Goal: Task Accomplishment & Management: Manage account settings

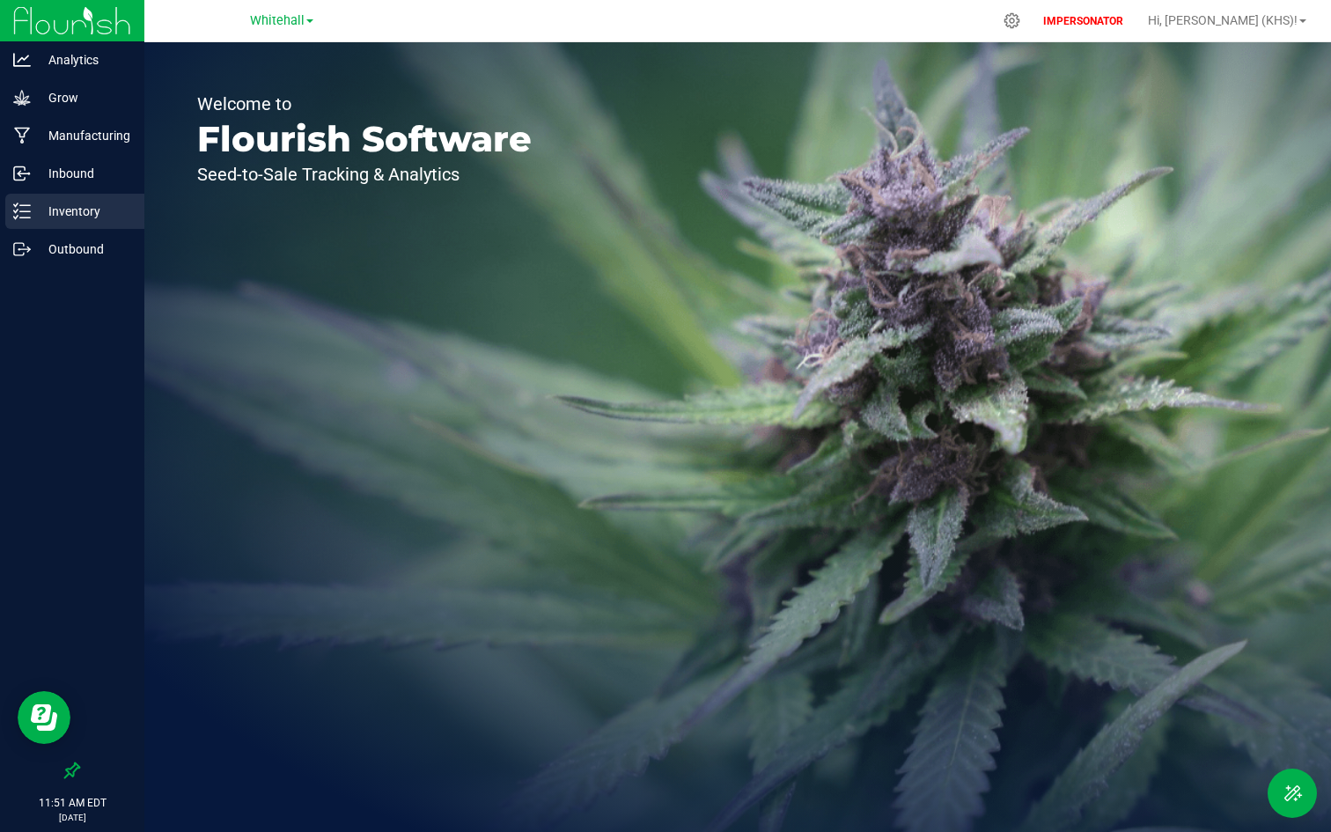
click at [53, 220] on p "Inventory" at bounding box center [84, 211] width 106 height 21
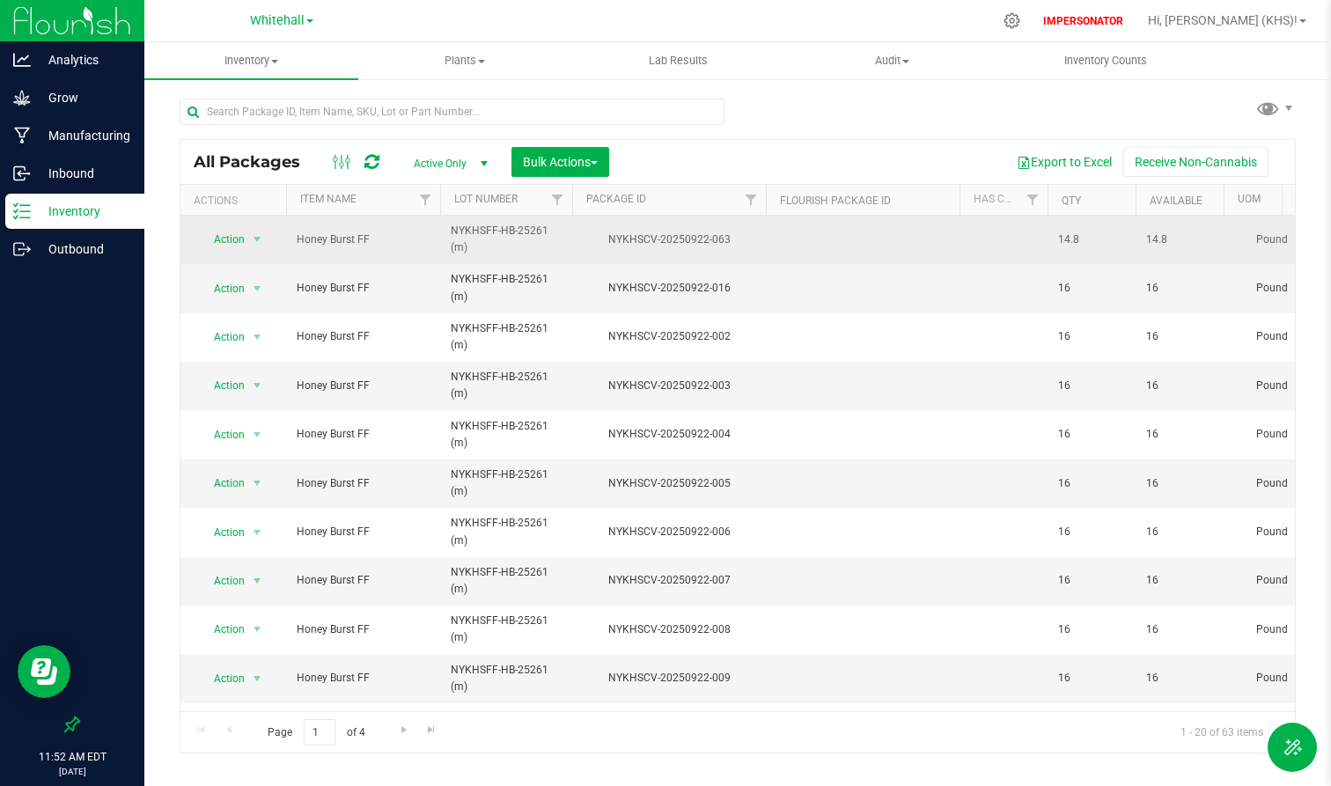
click at [503, 252] on span "NYKHSFF-HB-25261 (m)" at bounding box center [506, 239] width 111 height 33
click at [671, 172] on div "Export to Excel Receive Non-Cannabis" at bounding box center [952, 162] width 659 height 30
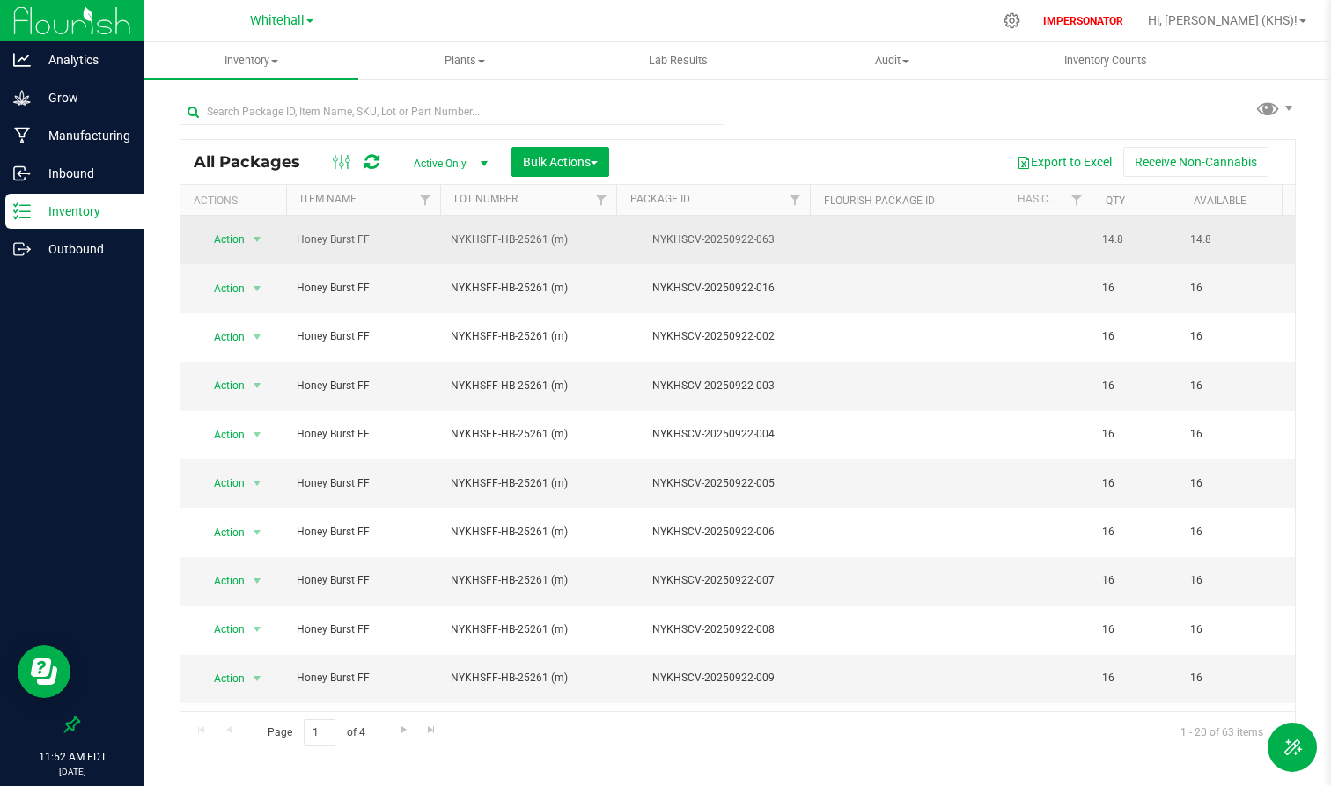
drag, startPoint x: 571, startPoint y: 204, endPoint x: 622, endPoint y: 209, distance: 50.4
click at [622, 204] on div "Actions Item Name Lot Number Package ID Flourish Package ID Has COA Qty Availab…" at bounding box center [732, 200] width 1102 height 30
click at [235, 764] on span "Action" at bounding box center [222, 776] width 48 height 25
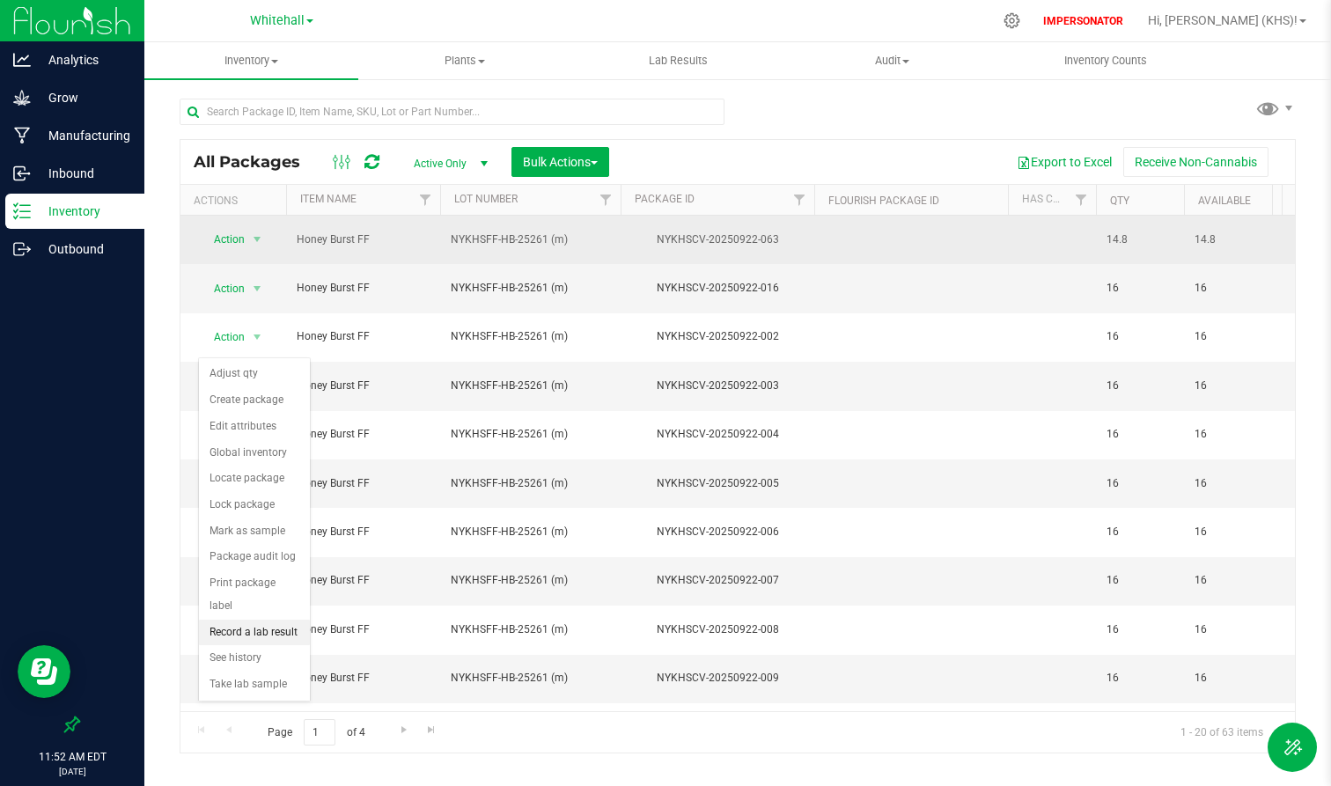
click at [260, 620] on li "Record a lab result" at bounding box center [254, 633] width 111 height 26
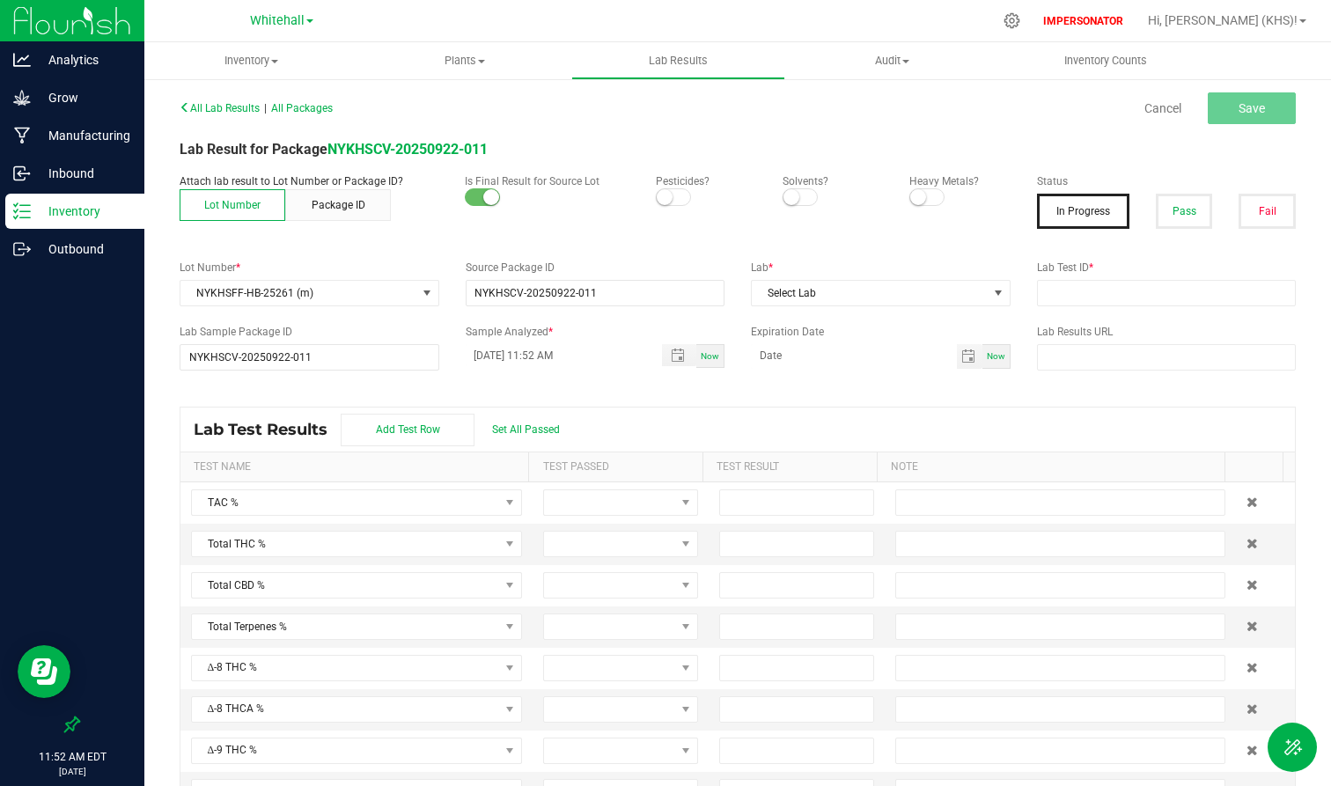
click at [230, 202] on button "Lot Number" at bounding box center [233, 205] width 106 height 32
drag, startPoint x: 208, startPoint y: 212, endPoint x: 253, endPoint y: 212, distance: 44.9
click at [253, 212] on button "Lot Number" at bounding box center [233, 205] width 106 height 32
click at [112, 215] on p "Inventory" at bounding box center [84, 211] width 106 height 21
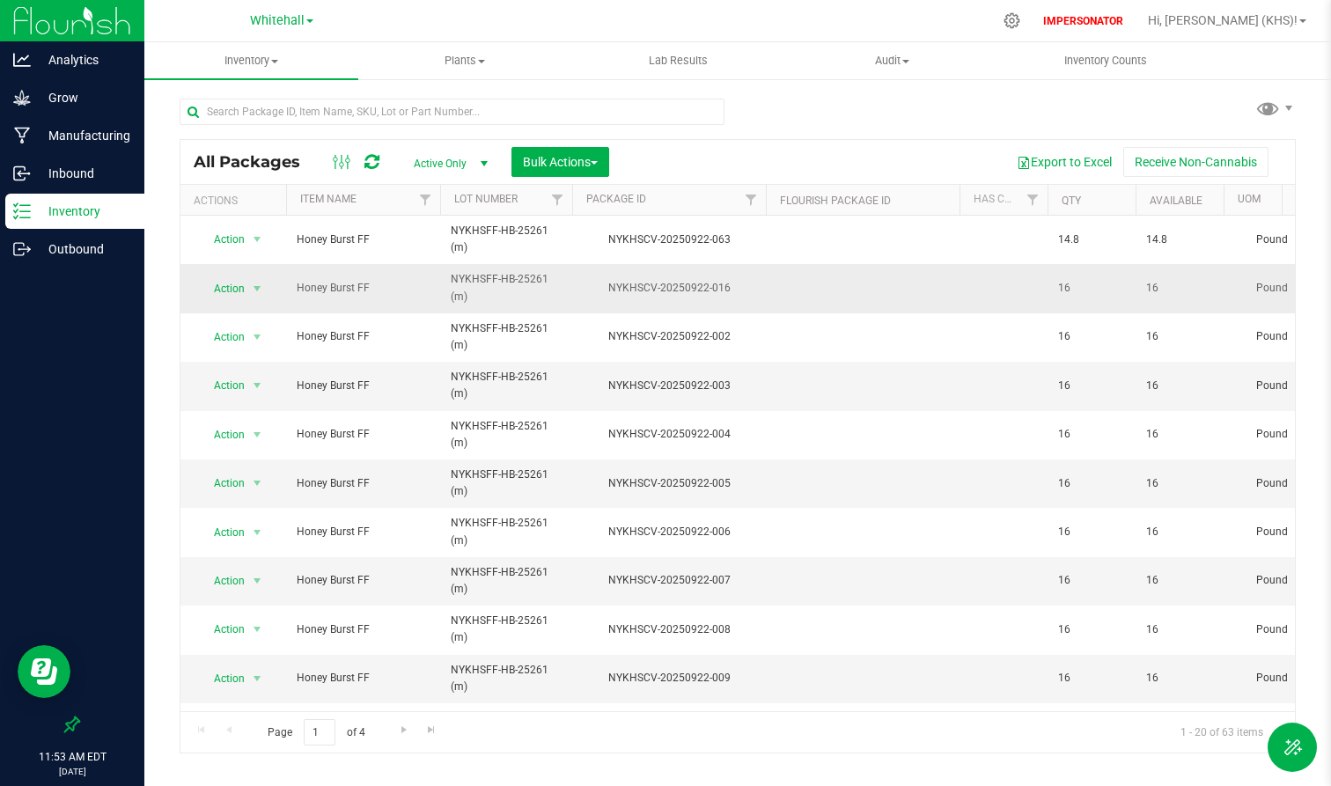
click at [456, 283] on span "NYKHSFF-HB-25261 (m)" at bounding box center [506, 287] width 111 height 33
click at [773, 163] on div "Export to Excel Receive Non-Cannabis" at bounding box center [952, 162] width 659 height 30
click at [244, 289] on span "Action" at bounding box center [222, 288] width 48 height 25
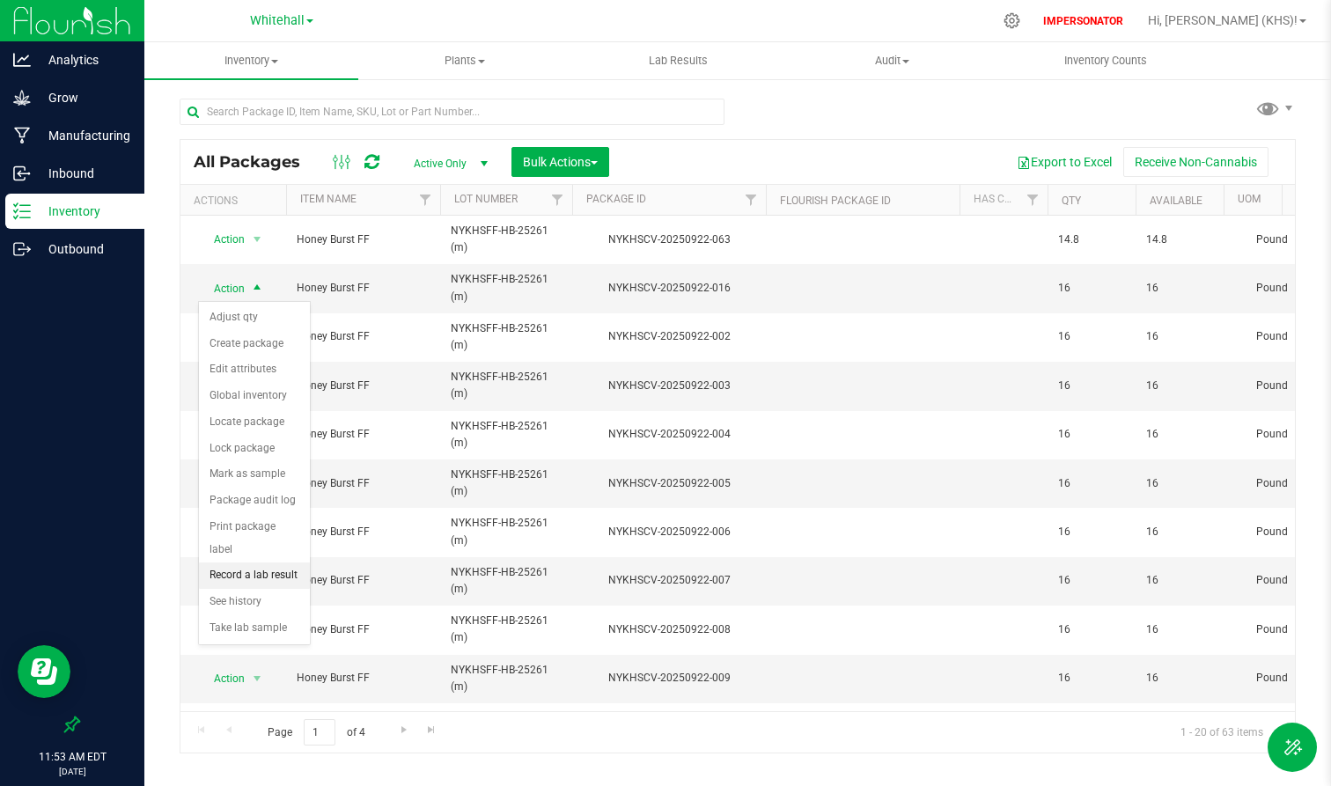
click at [273, 563] on li "Record a lab result" at bounding box center [254, 576] width 111 height 26
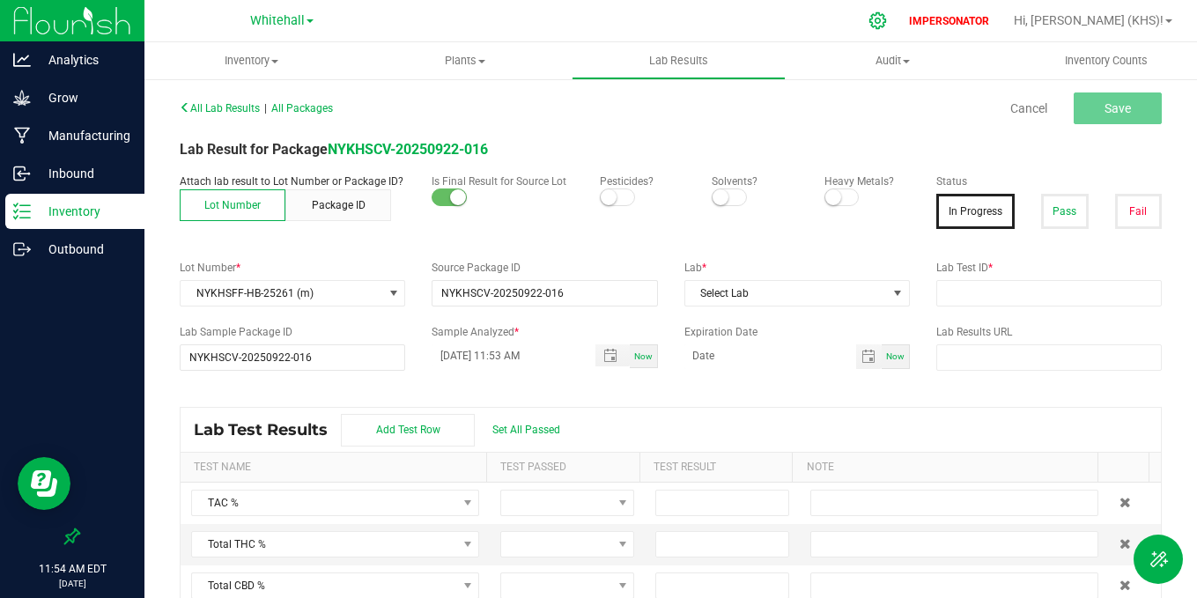
click at [887, 24] on icon at bounding box center [877, 20] width 18 height 18
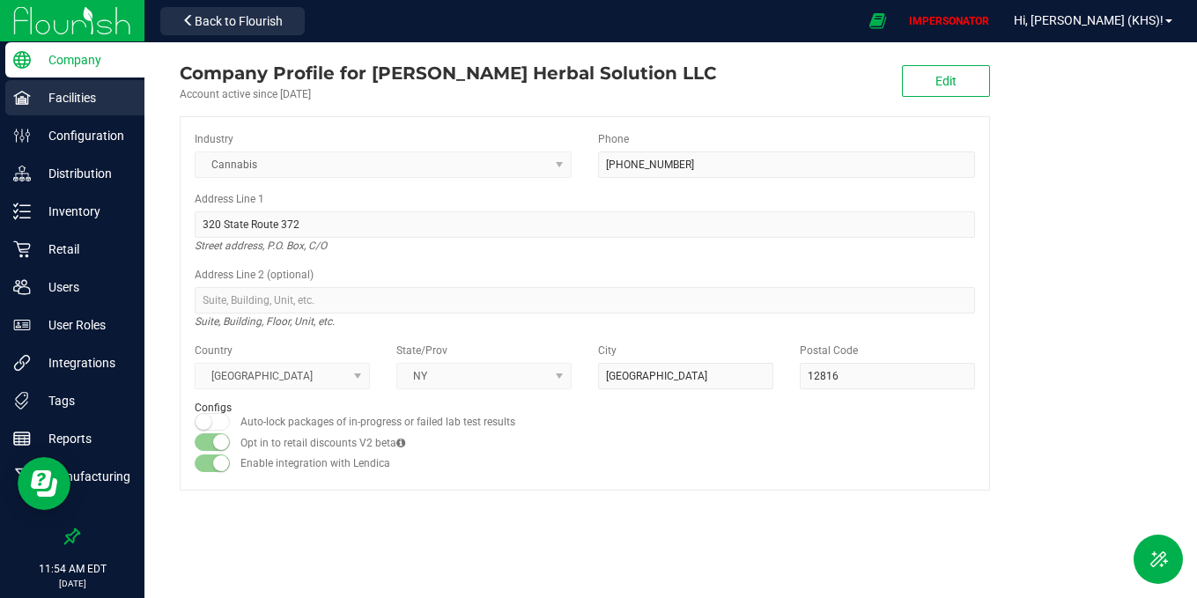
click at [62, 107] on p "Facilities" at bounding box center [84, 97] width 106 height 21
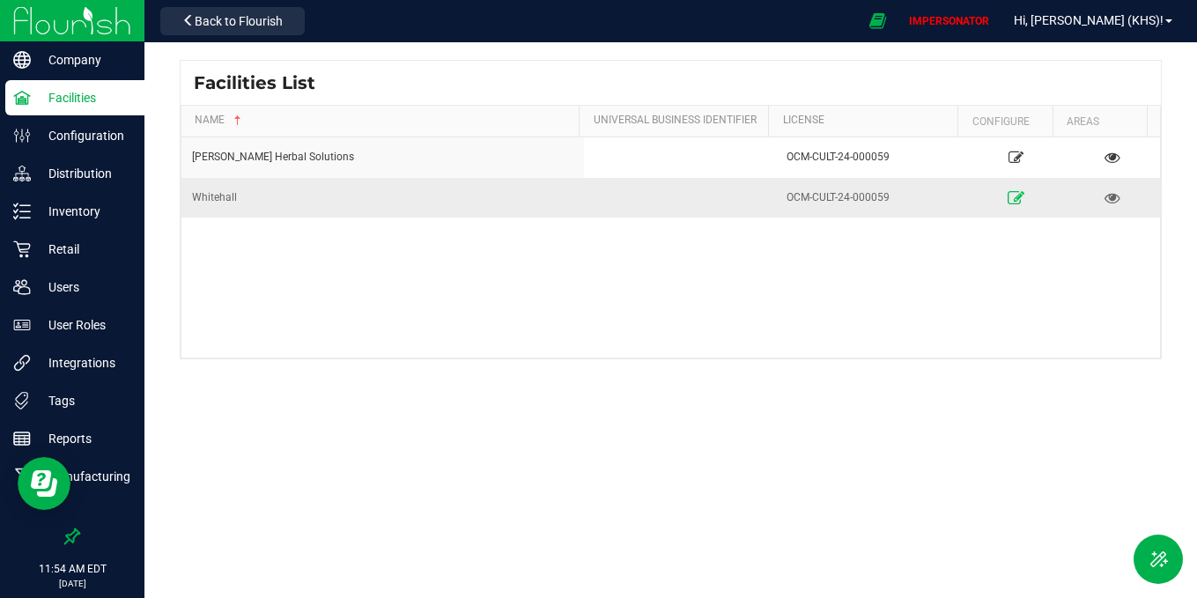
click at [1007, 195] on icon at bounding box center [1015, 197] width 17 height 12
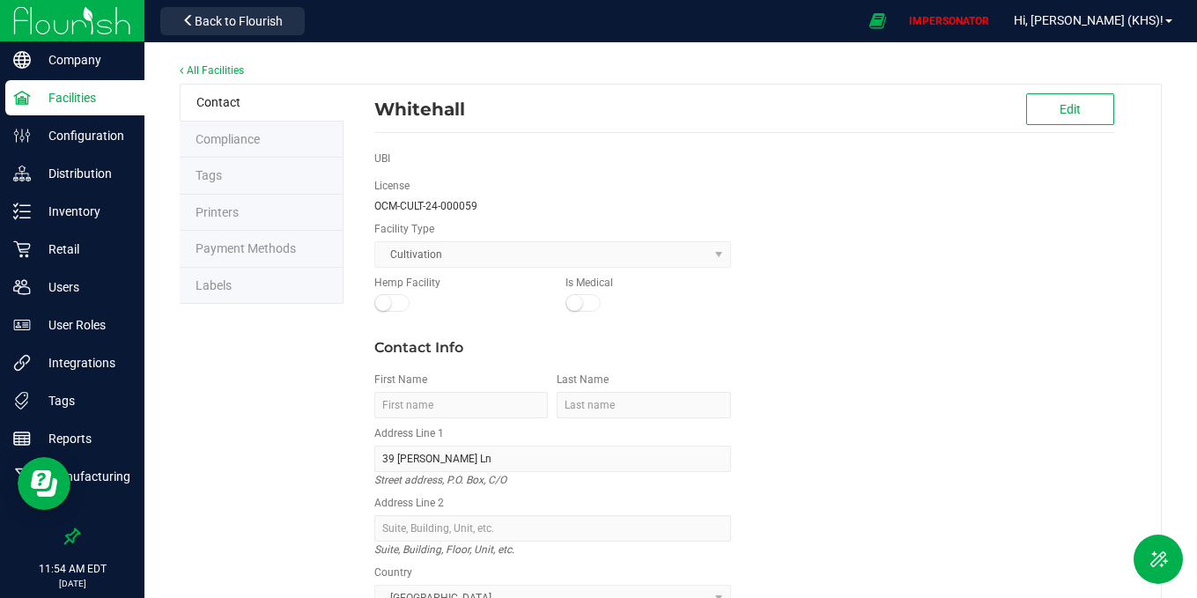
click at [220, 278] on span "Labels" at bounding box center [213, 285] width 36 height 14
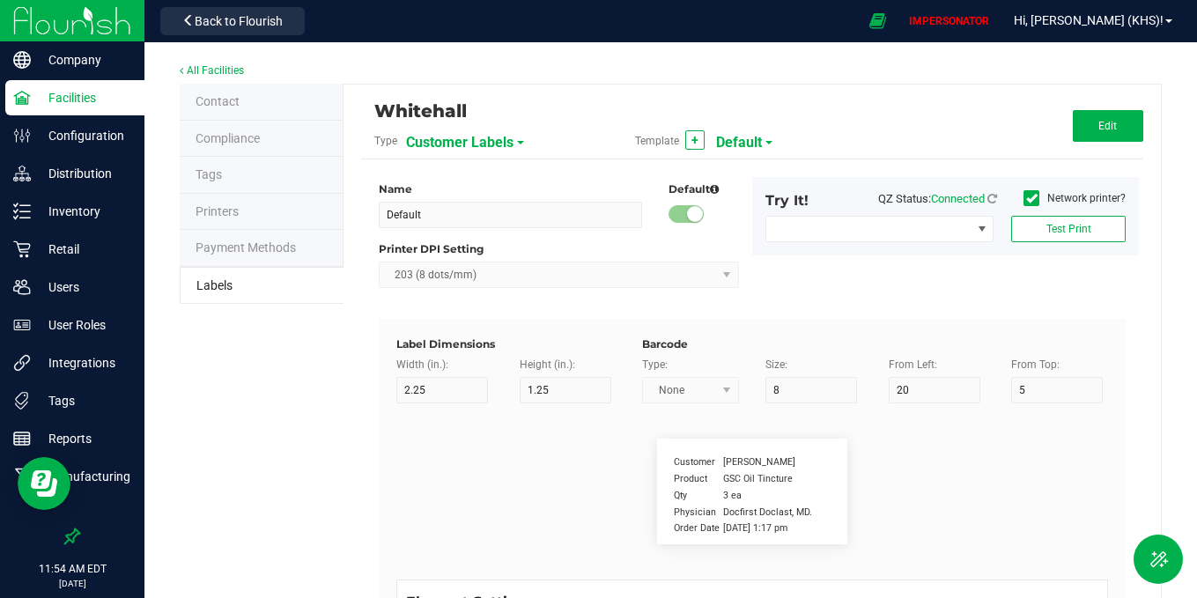
click at [456, 140] on span "Customer Labels" at bounding box center [459, 143] width 107 height 30
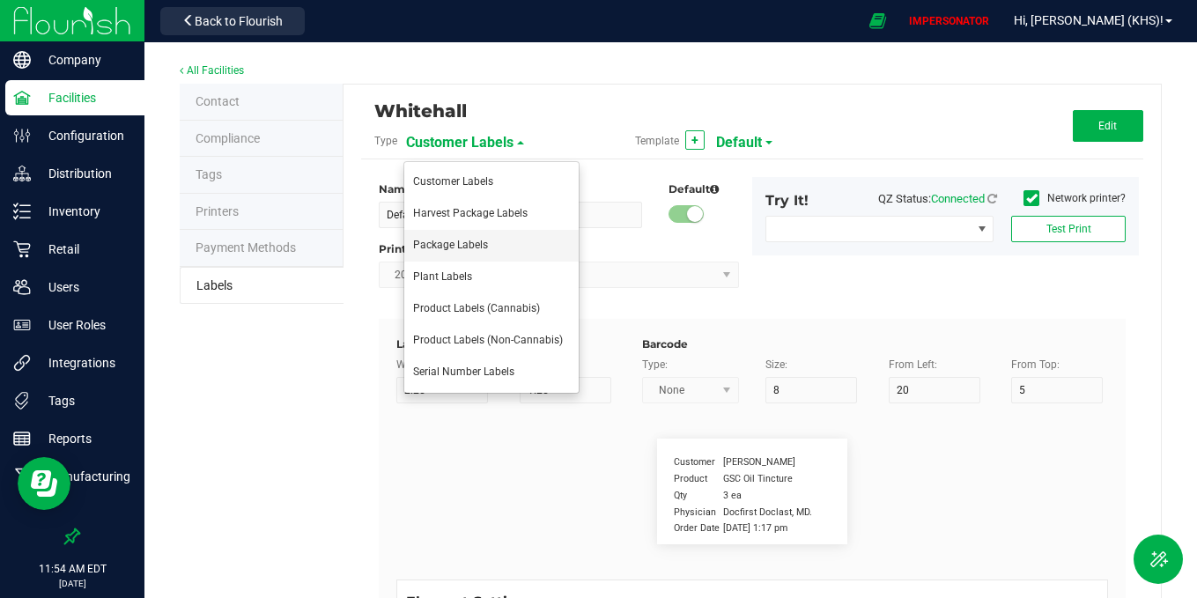
click at [459, 248] on span "Package Labels" at bounding box center [450, 245] width 75 height 12
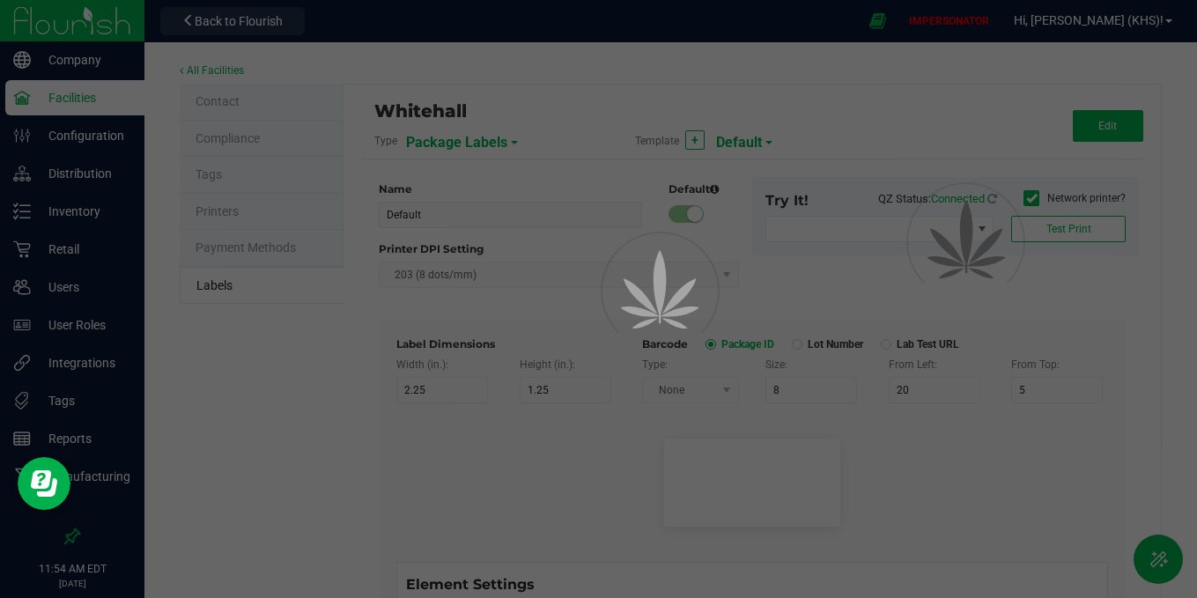
type input "4"
type input "3"
type input "5"
type input "40"
type input "Package ID"
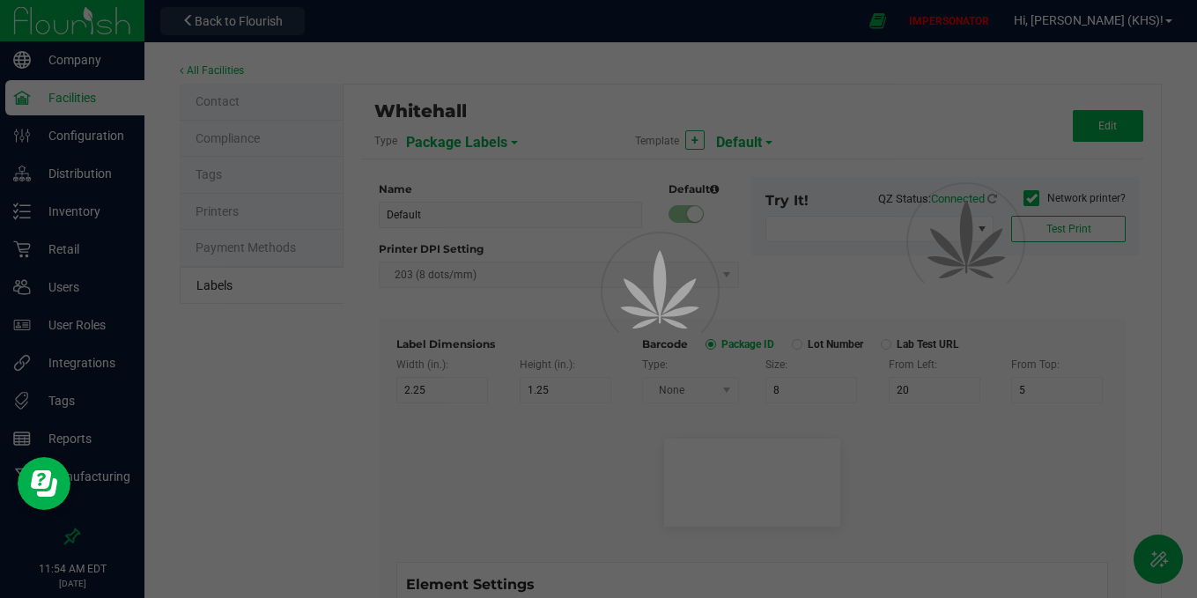
type input "25"
type input "10"
type input "CADMODS-20200420-096"
type input "SKU Name"
type input "25"
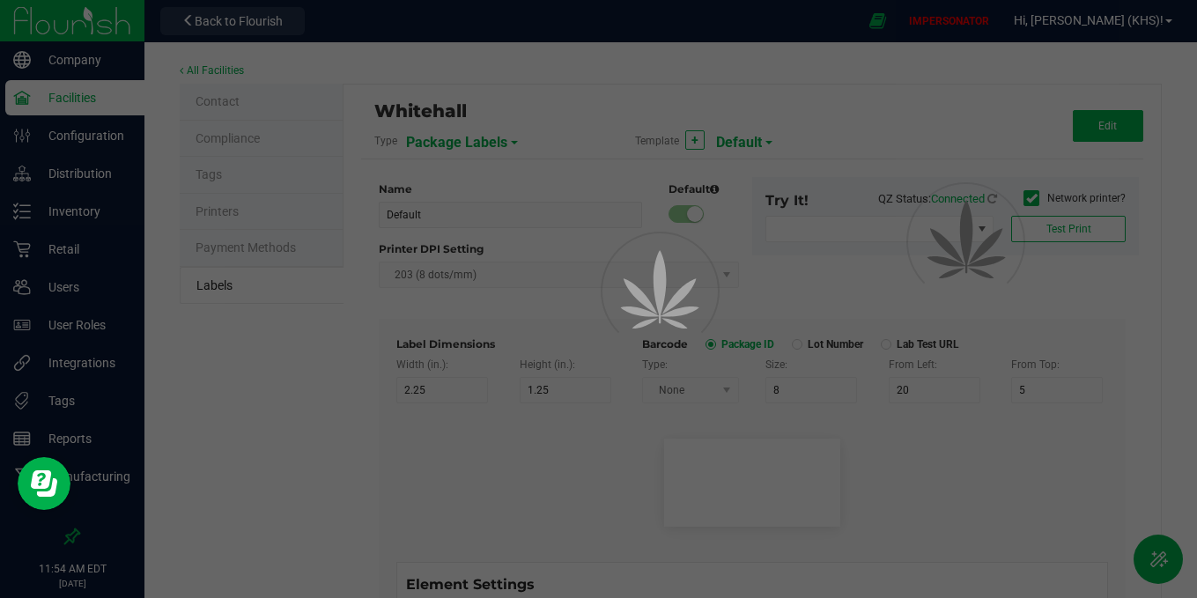
type input "10"
type input "Gelato Pen"
type input "Strain"
type input "25"
type input "10"
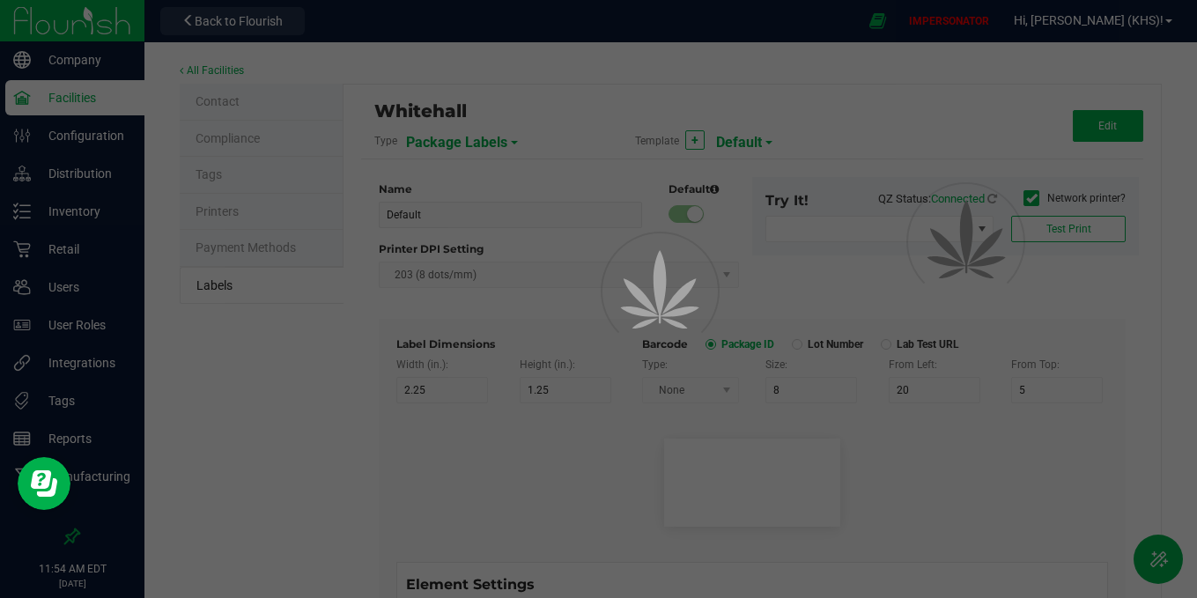
type input "Gelato"
type input "Size"
type input "25"
type input "10"
type input "44 ea"
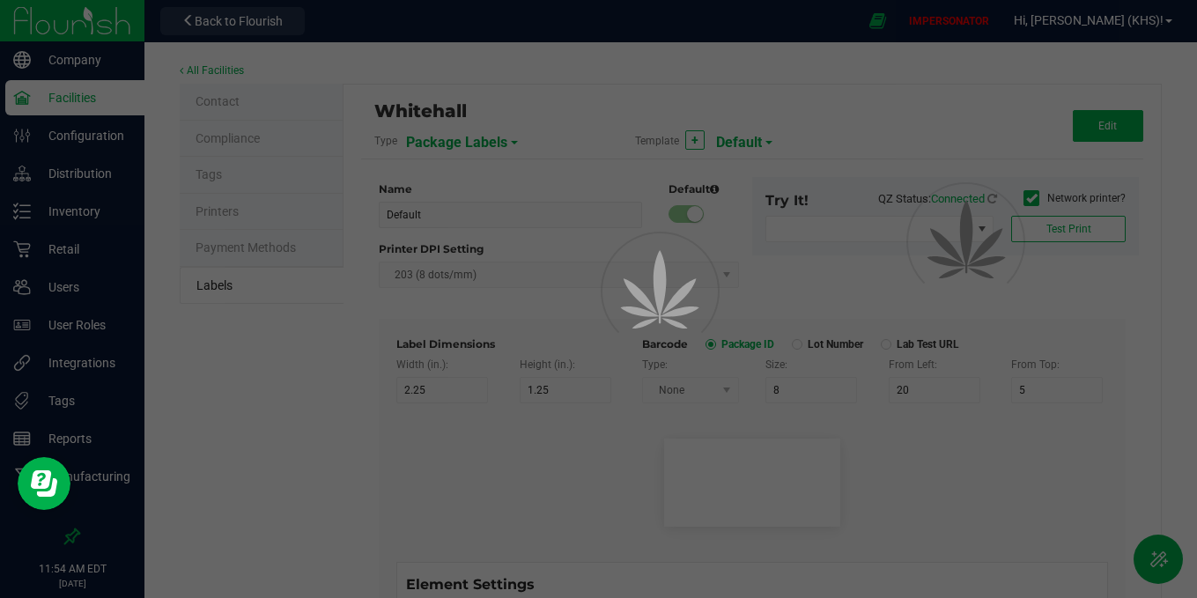
type input "Package Date"
type input "25"
type input "10"
type input "4/20/2019 10:14pm"
type input "Lot Number"
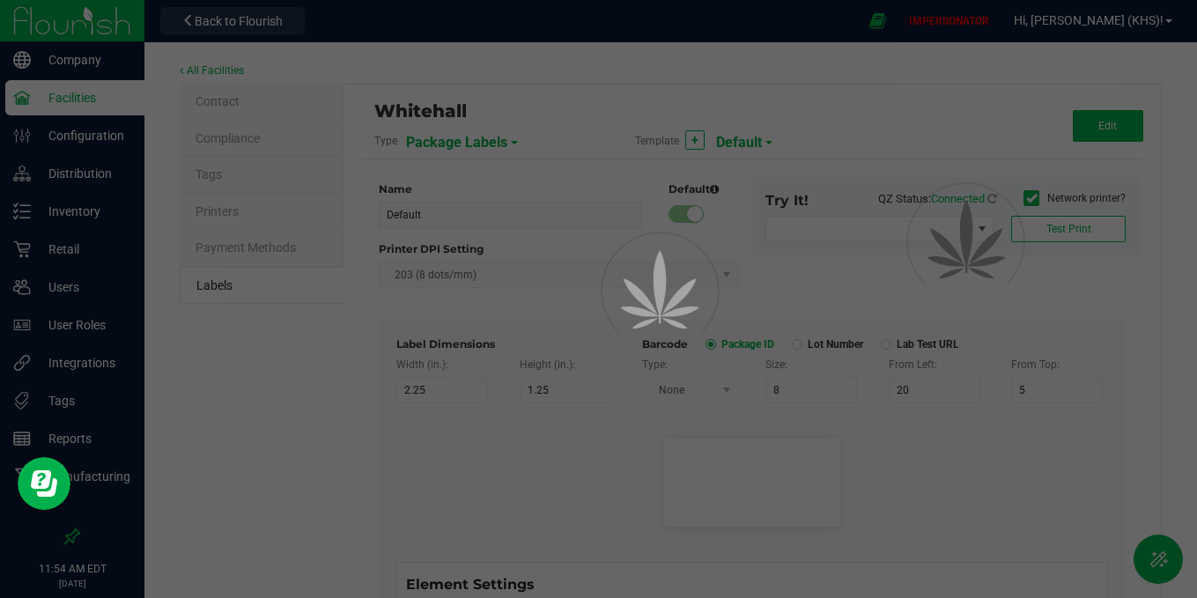
type input "25"
type input "10"
type input "30"
type input "LOT918234"
type input "SKU"
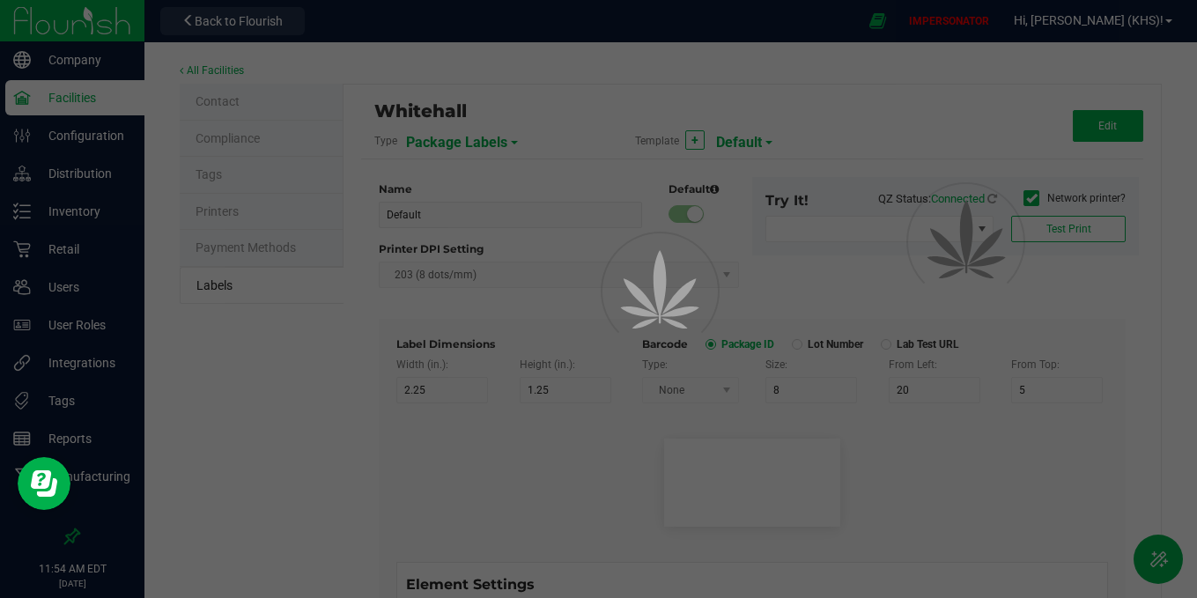
type input "25"
type input "10"
type input "30"
type input "42P017"
type input "Ref Field 1"
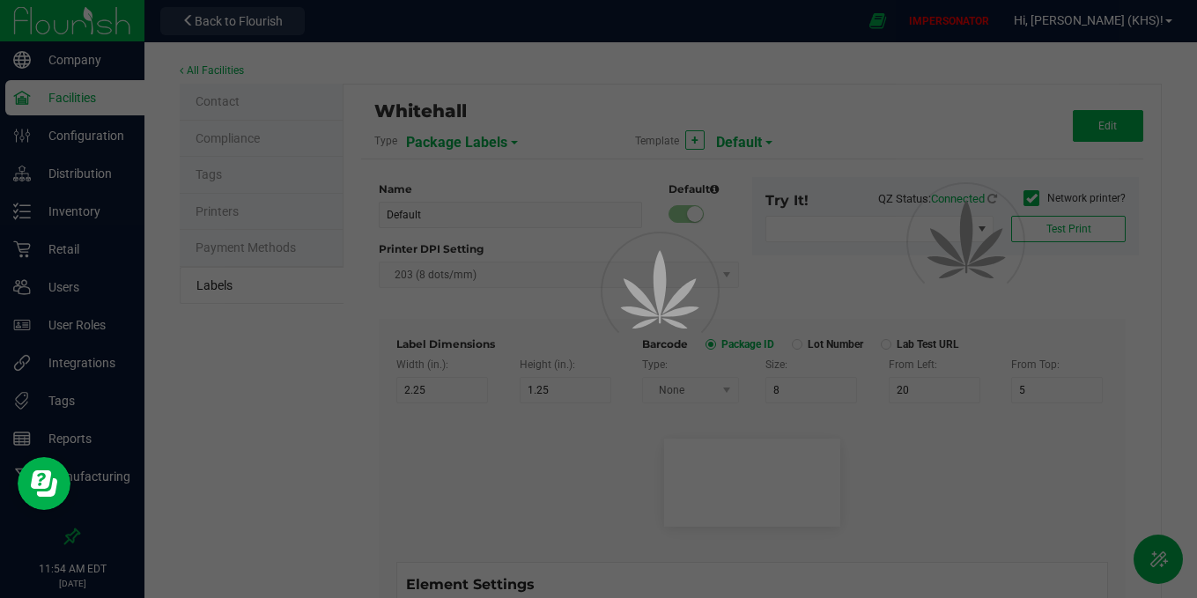
type input "25"
type input "10"
type input "35"
type input "Ref Field 1 Value"
type input "Ref Field 2"
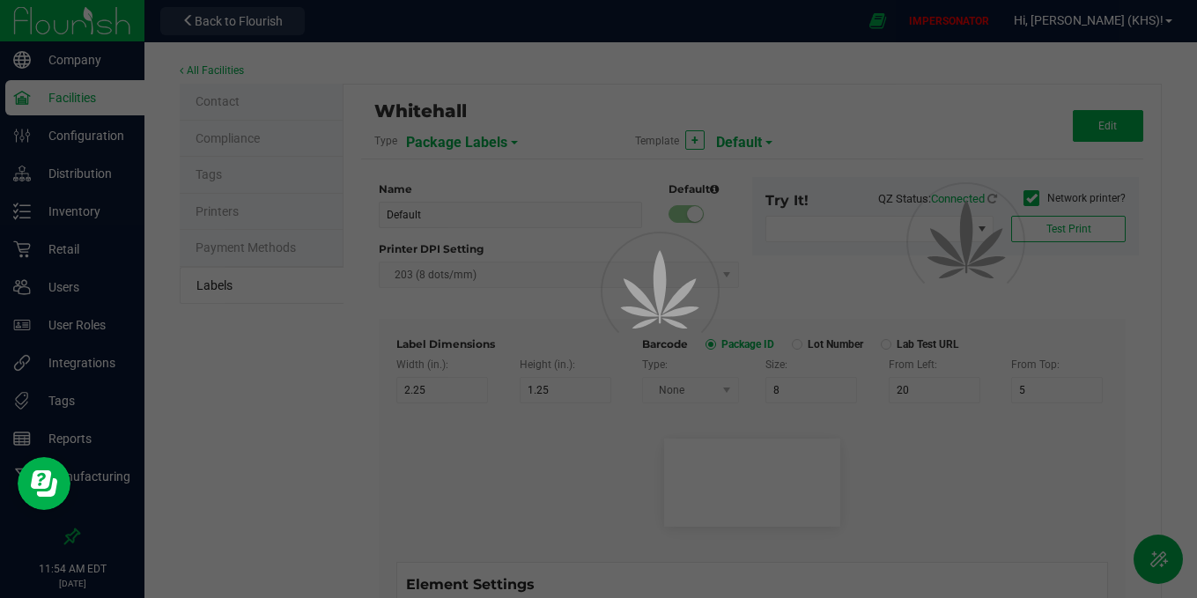
type input "25"
type input "10"
type input "35"
type input "Ref Field 2 Value"
type input "Ref Field 3"
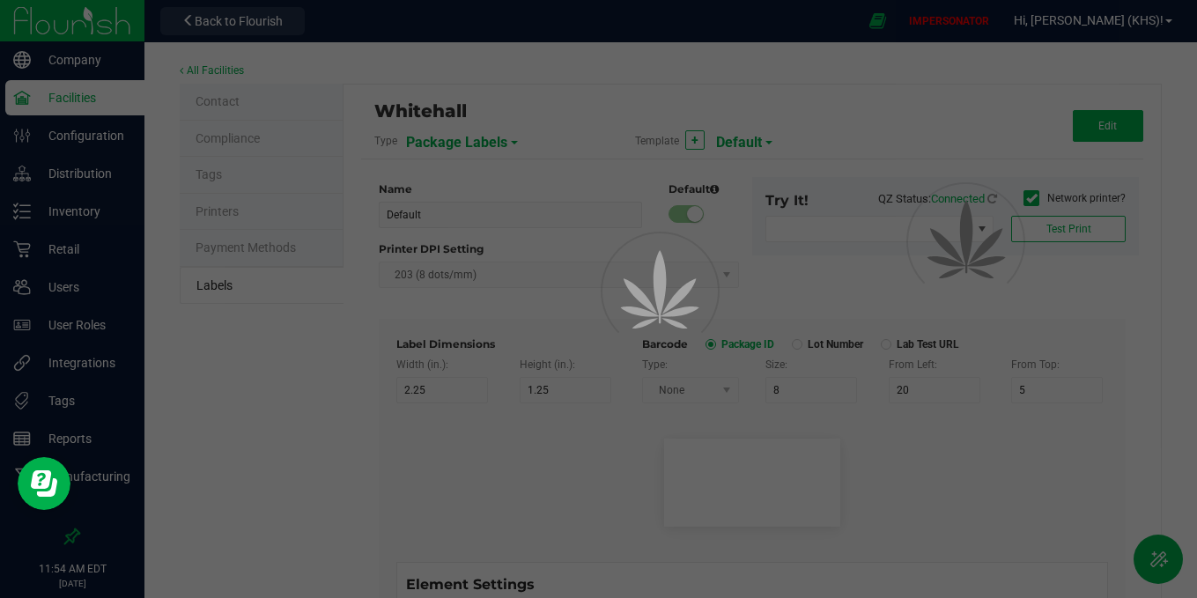
type input "25"
type input "10"
type input "35"
type input "Ref Field 3 Value"
type input "Item Ref Field 1"
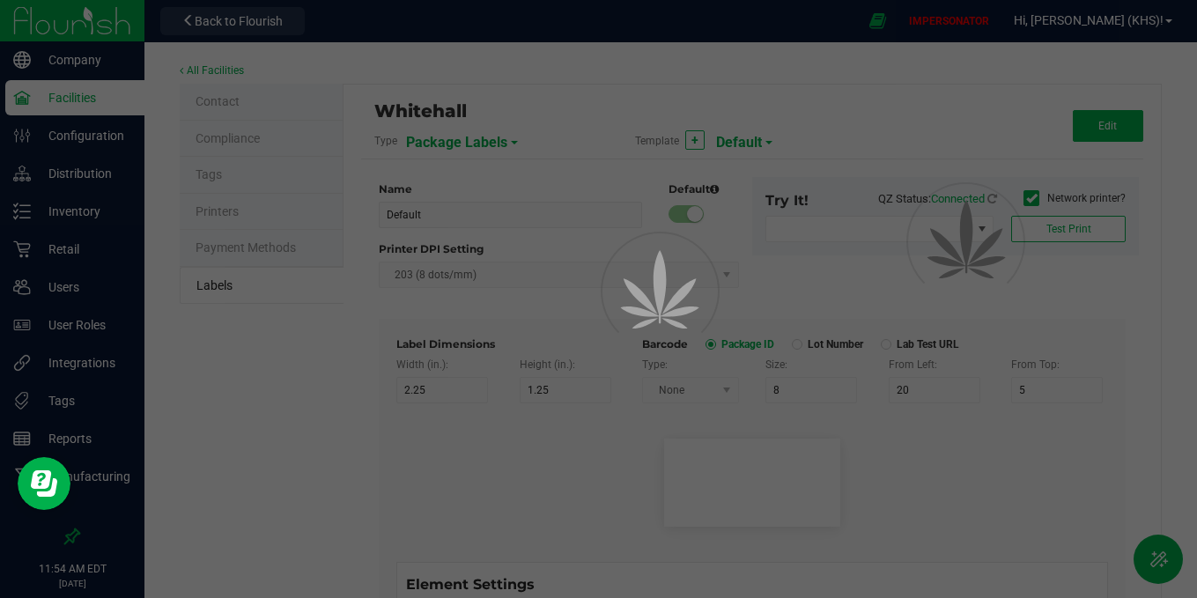
type input "25"
type input "10"
type input "35"
type input "Item Ref Field 1 Value"
type input "Item Ref Field 2"
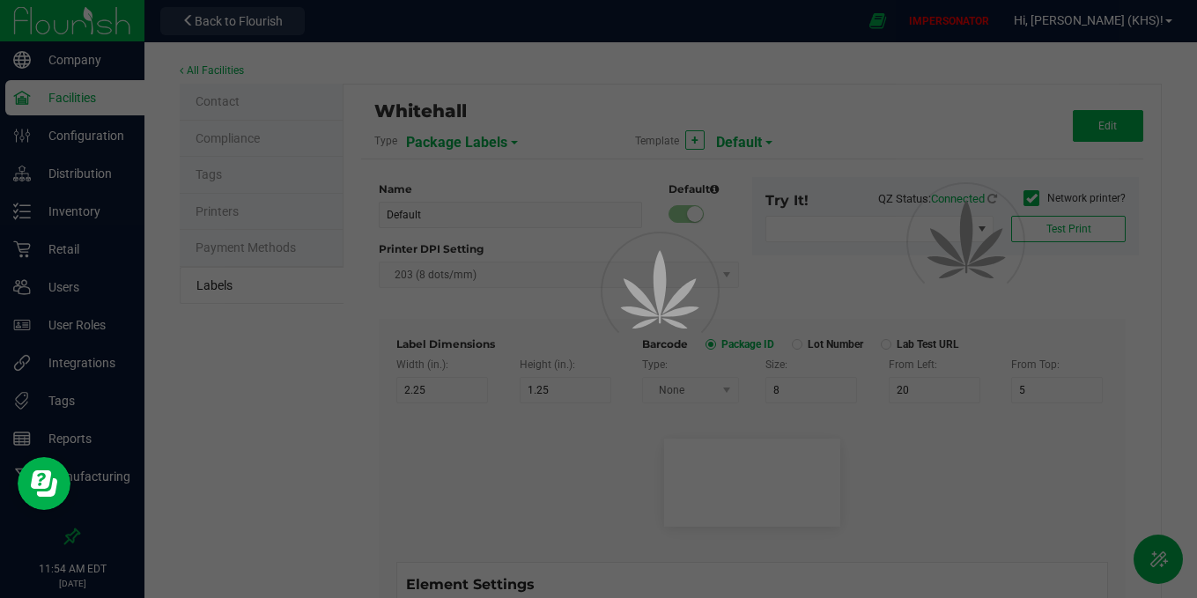
type input "25"
type input "10"
type input "35"
type input "Item Ref Field 2 Value"
type input "Item Ref Field 3"
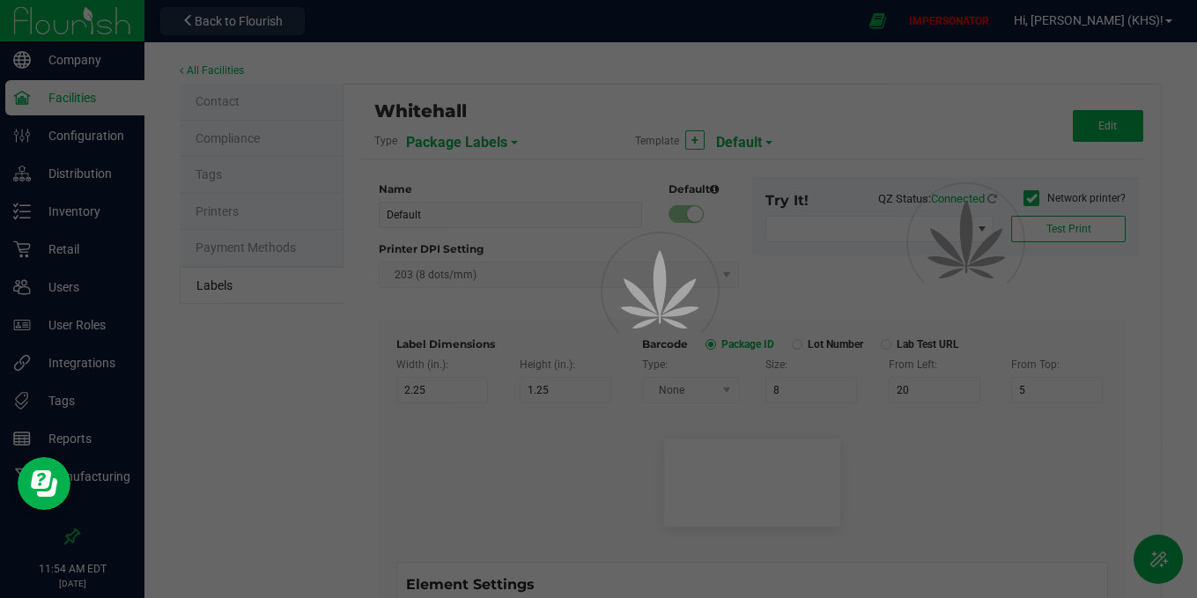
type input "25"
type input "10"
type input "35"
type input "Item Ref Field 3 Value"
type input "Item Ref Field 4"
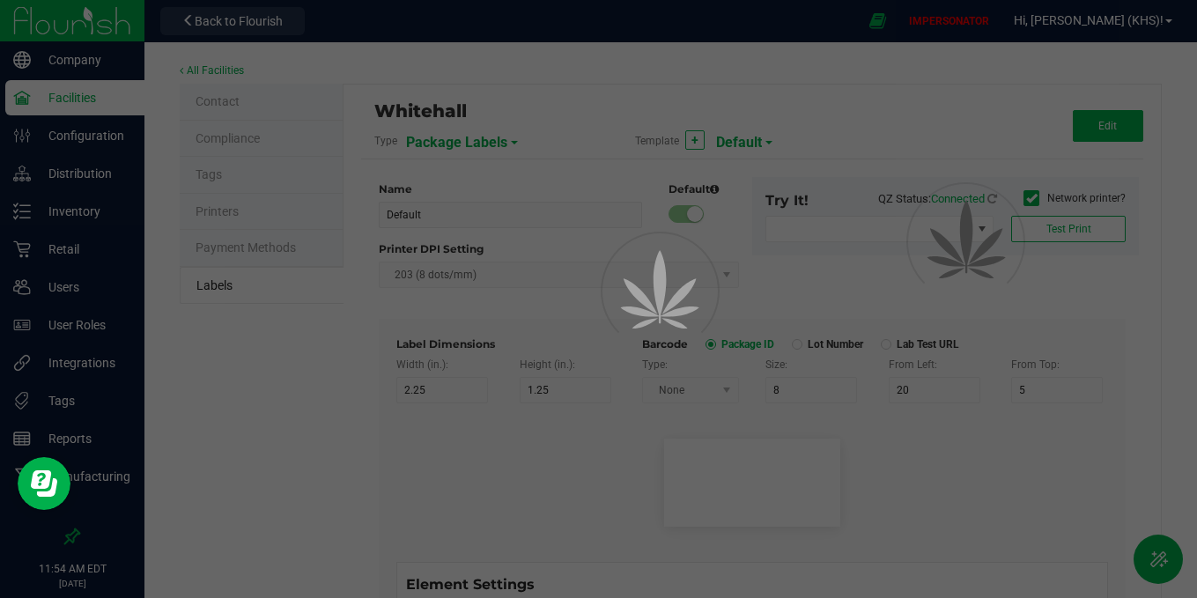
type input "25"
type input "10"
type input "35"
type input "Item Ref Field 4 Value"
type input "Item Ref Field 5"
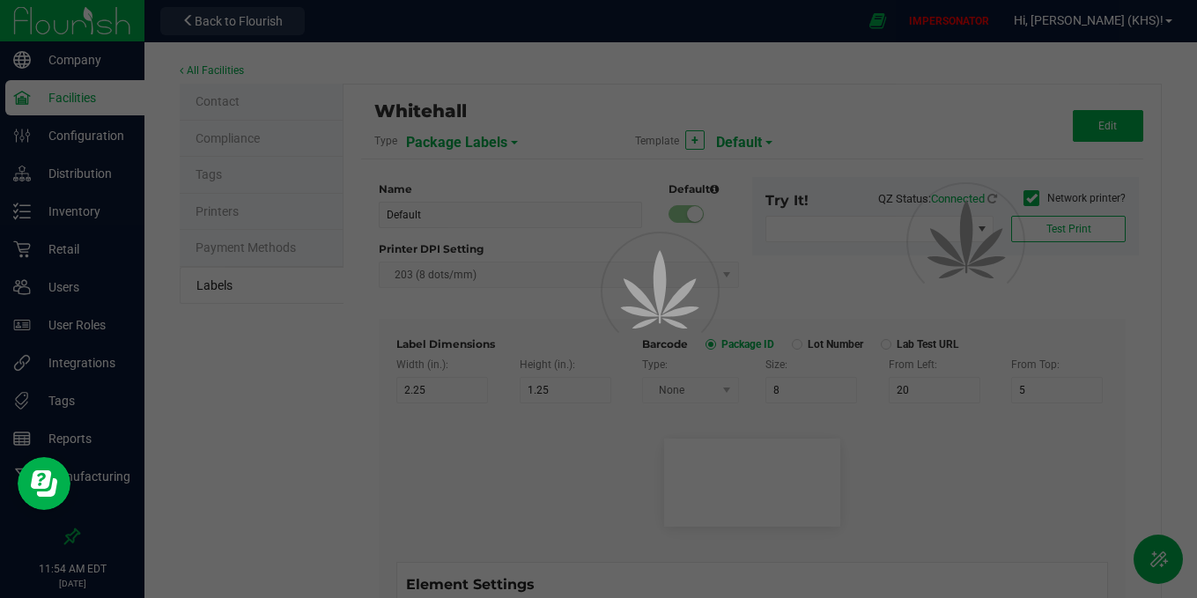
type input "25"
type input "10"
type input "35"
type input "Item Ref Field 5 Value"
type input "NDC Number"
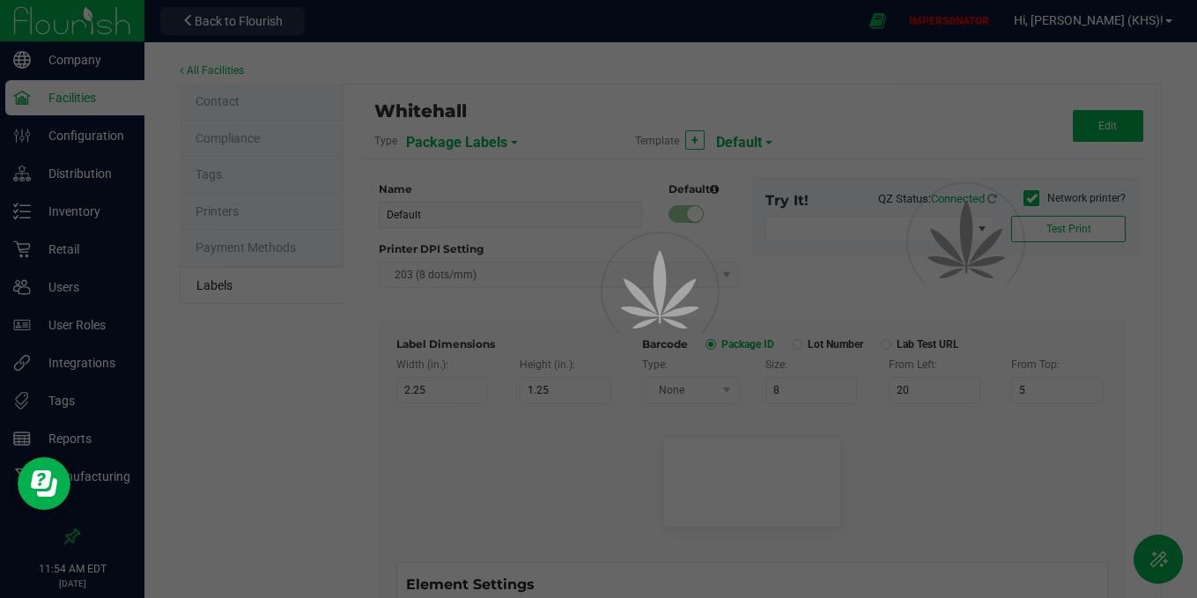
type input "25"
type input "10"
type input "35"
type input "0777-3105-02"
type input "Number of Servings"
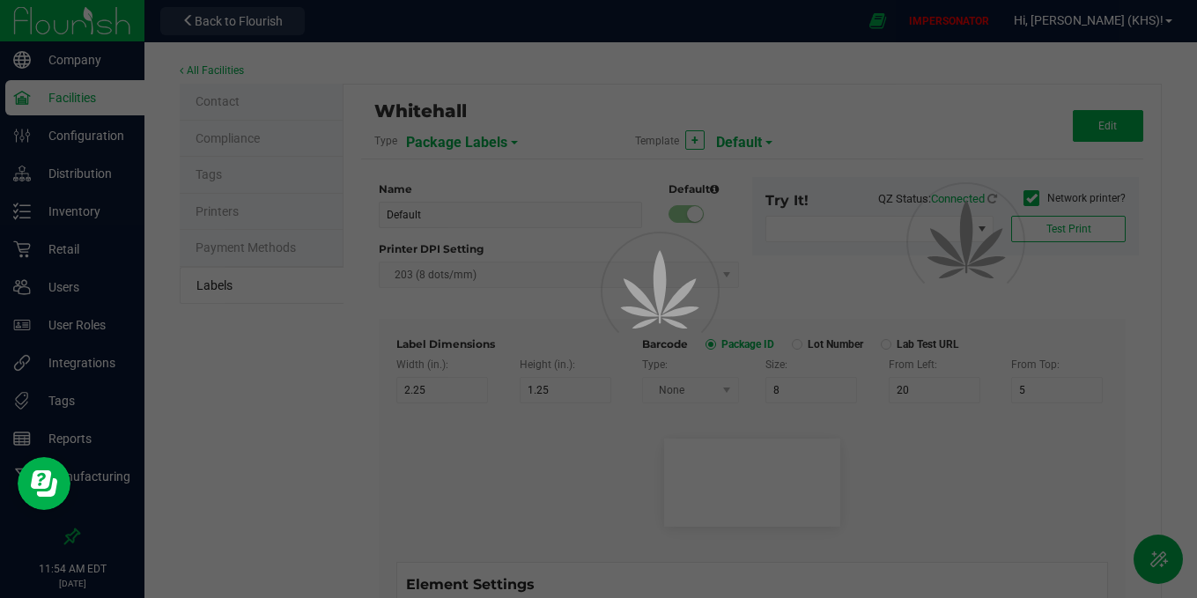
type input "25"
type input "10"
type input "35"
type input "4 servings/item"
type input "Serving Size"
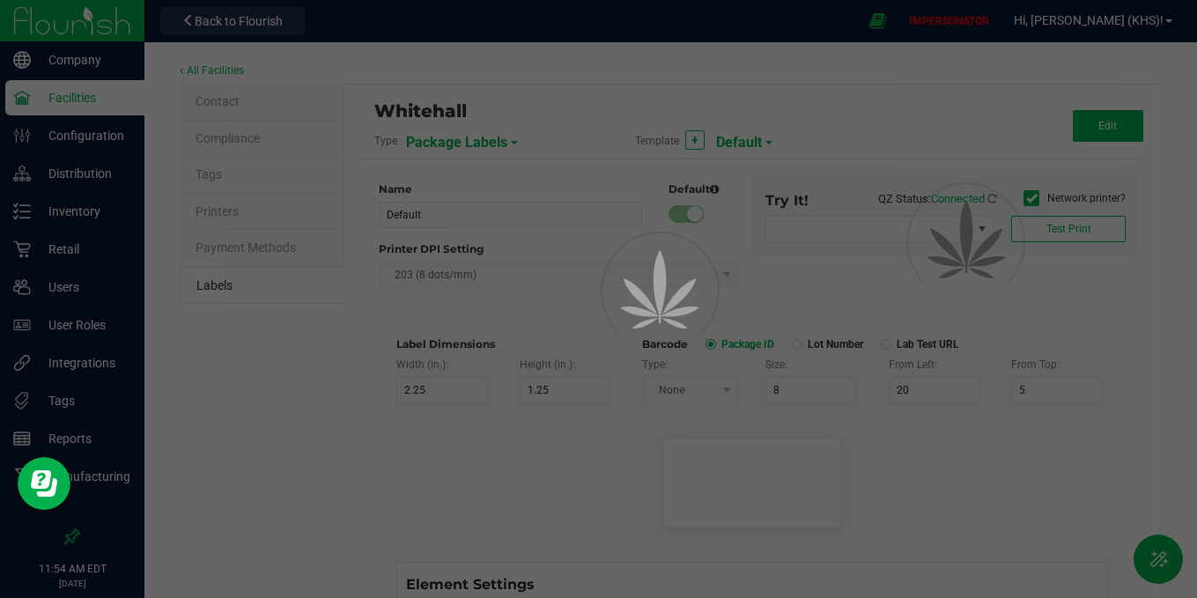
type input "25"
type input "10"
type input "35"
type input "1 cup"
type input "Serving Size (Grams)"
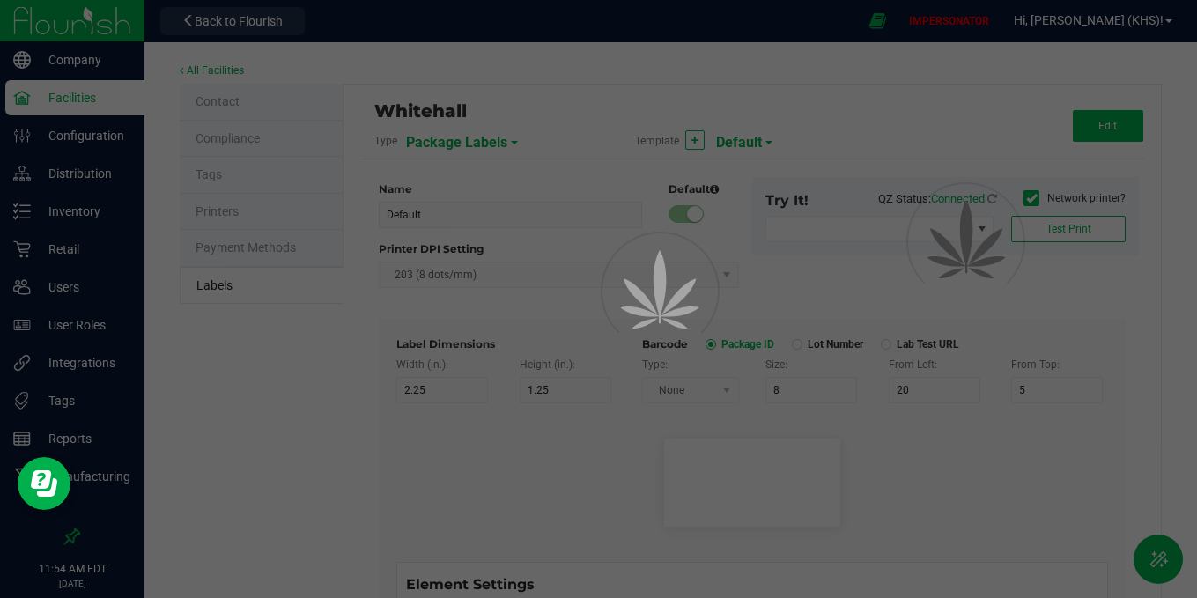
type input "25"
type input "10"
type input "35"
type input "4 g"
type input "Item Ingredients"
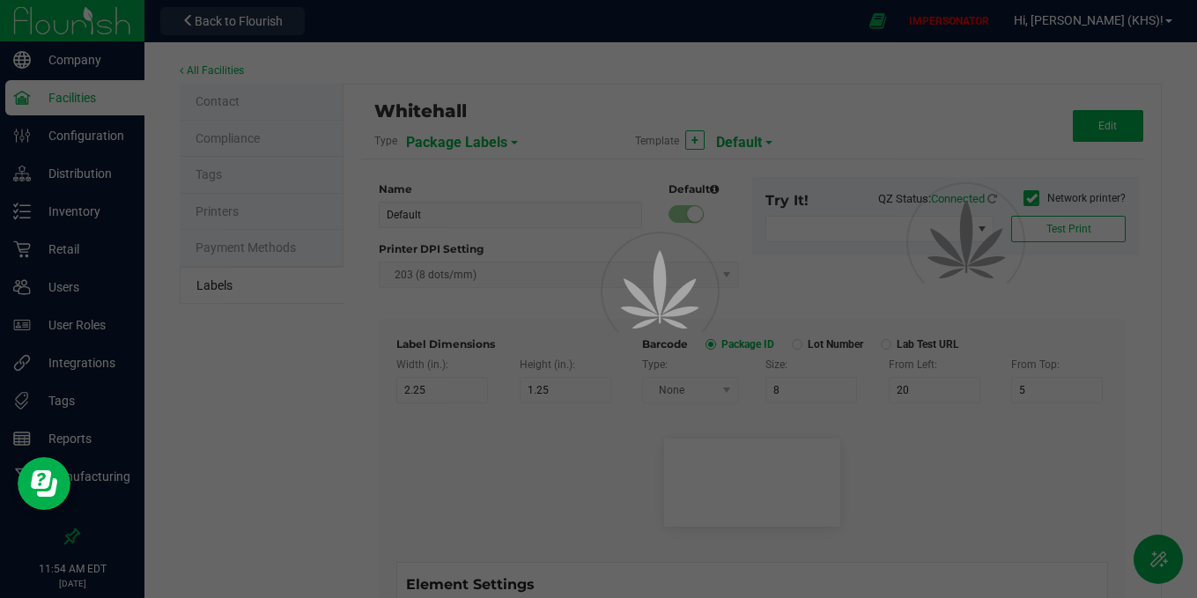
type input "25"
type input "10"
type input "35"
type input "Ingredient one, ingredient two"
type input "Allergens"
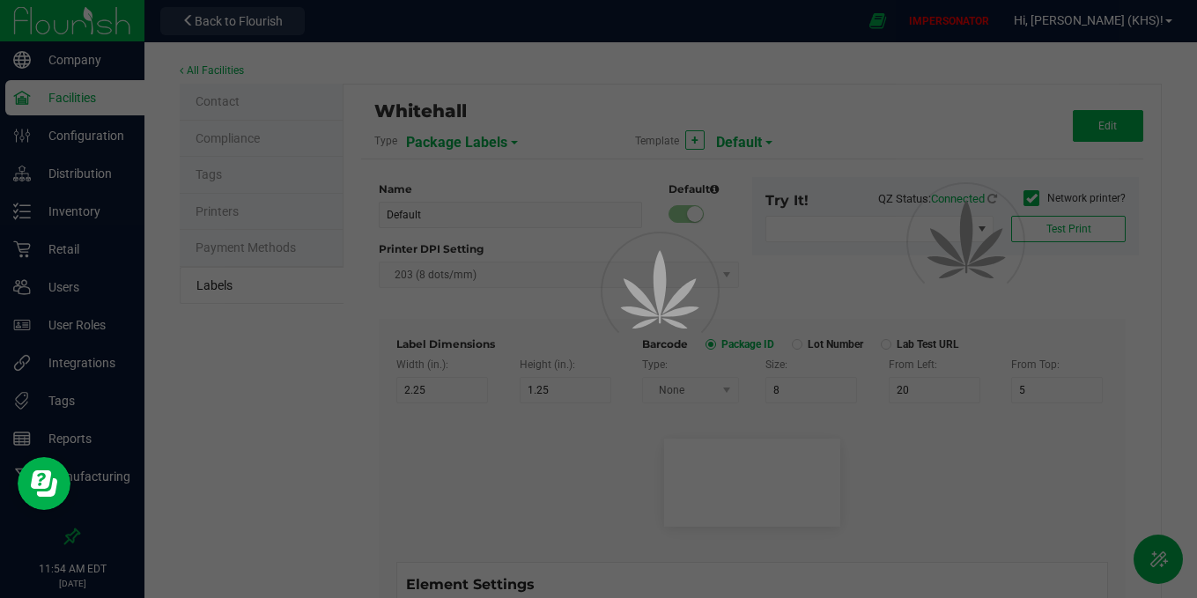
type input "25"
type input "10"
type input "35"
type input "Tree Nuts, Soy, Wheat"
type input "Feel"
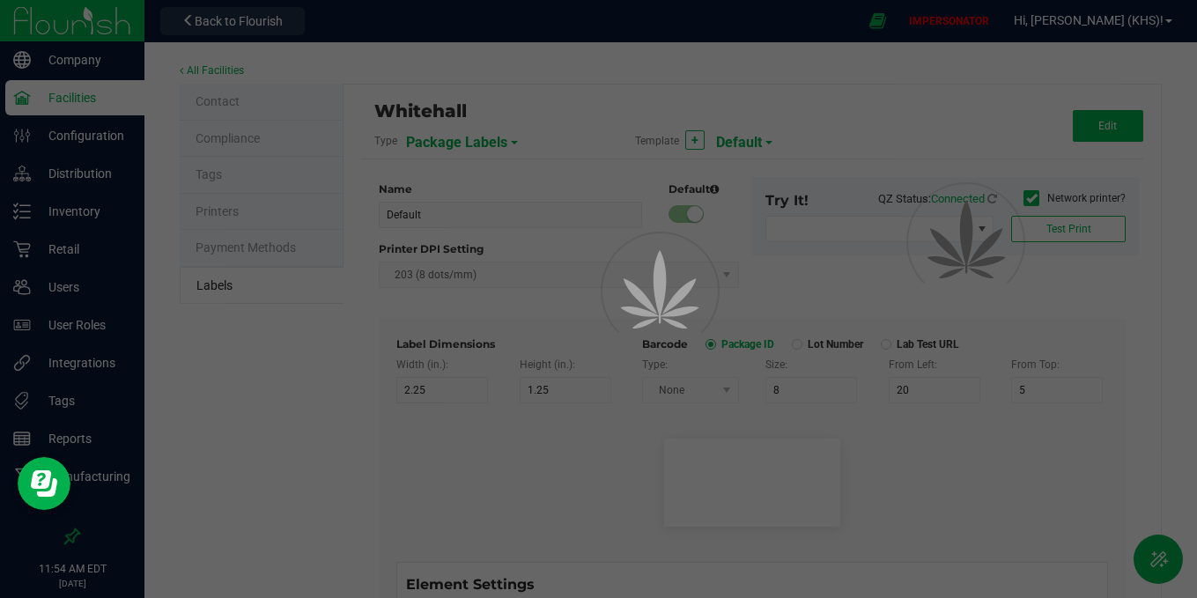
type input "25"
type input "10"
type input "35"
type input "Relaxed"
